Goal: Find contact information: Find contact information

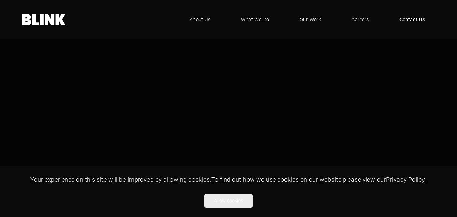
click at [417, 17] on span "Contact Us" at bounding box center [413, 19] width 26 height 7
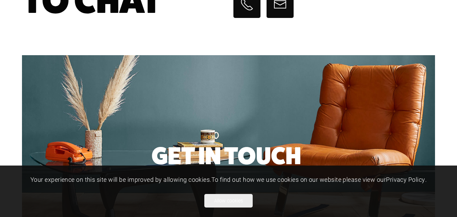
scroll to position [135, 0]
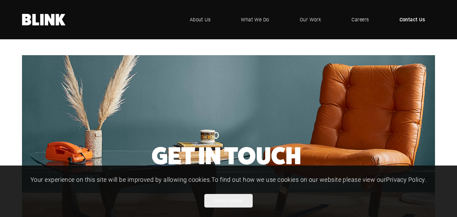
click at [408, 19] on span "Contact Us" at bounding box center [413, 19] width 26 height 7
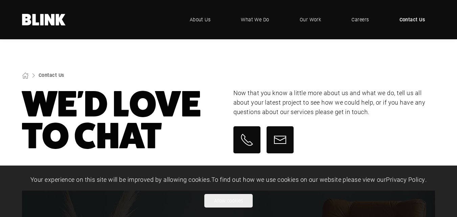
scroll to position [34, 0]
